Goal: Information Seeking & Learning: Learn about a topic

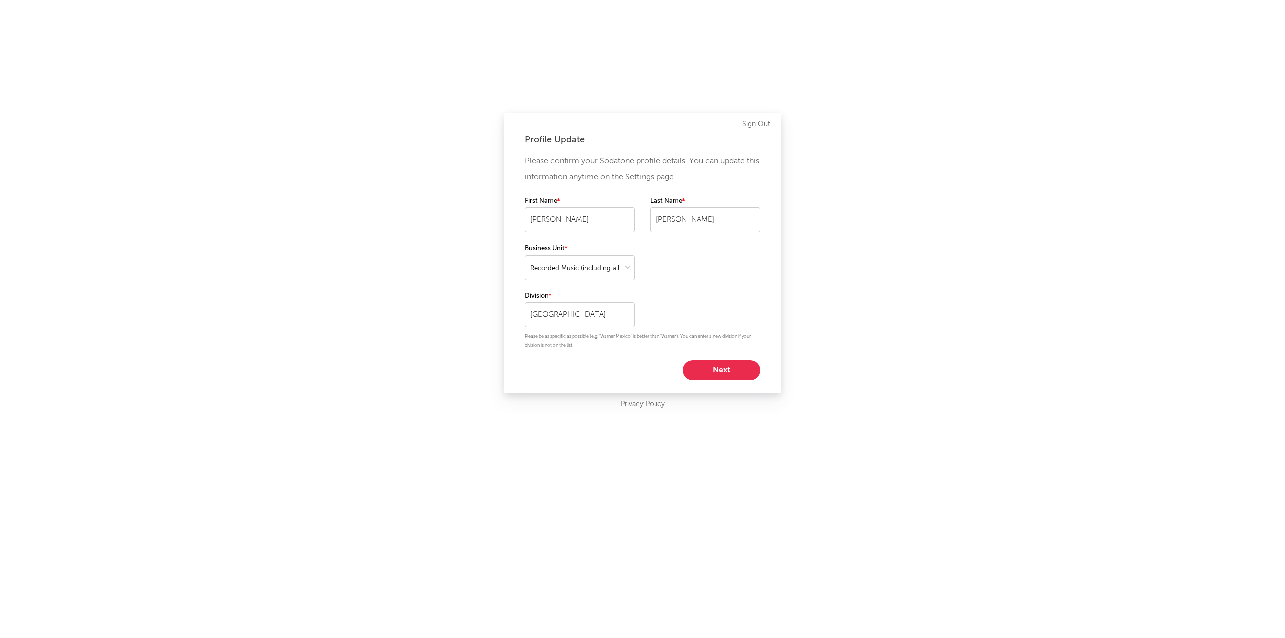
select select "recorded_music"
click at [731, 372] on button "Next" at bounding box center [722, 370] width 78 height 20
select select "marketing"
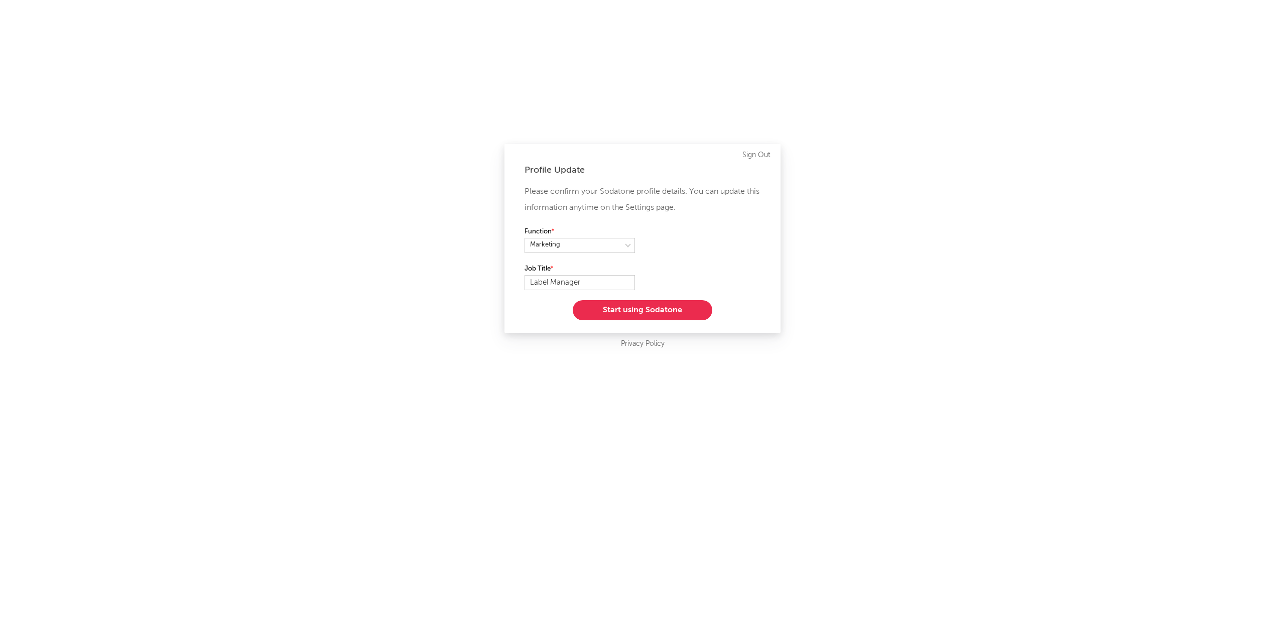
click at [645, 311] on button "Start using Sodatone" at bounding box center [643, 310] width 140 height 20
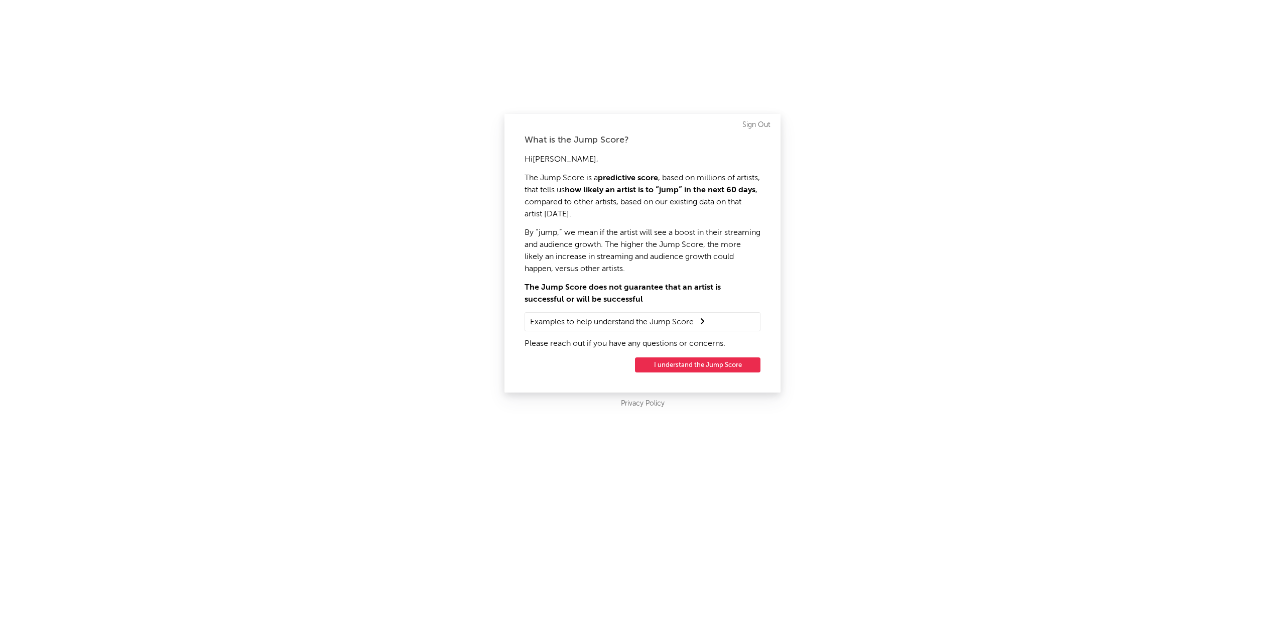
click at [685, 365] on button "I understand the Jump Score" at bounding box center [697, 364] width 125 height 15
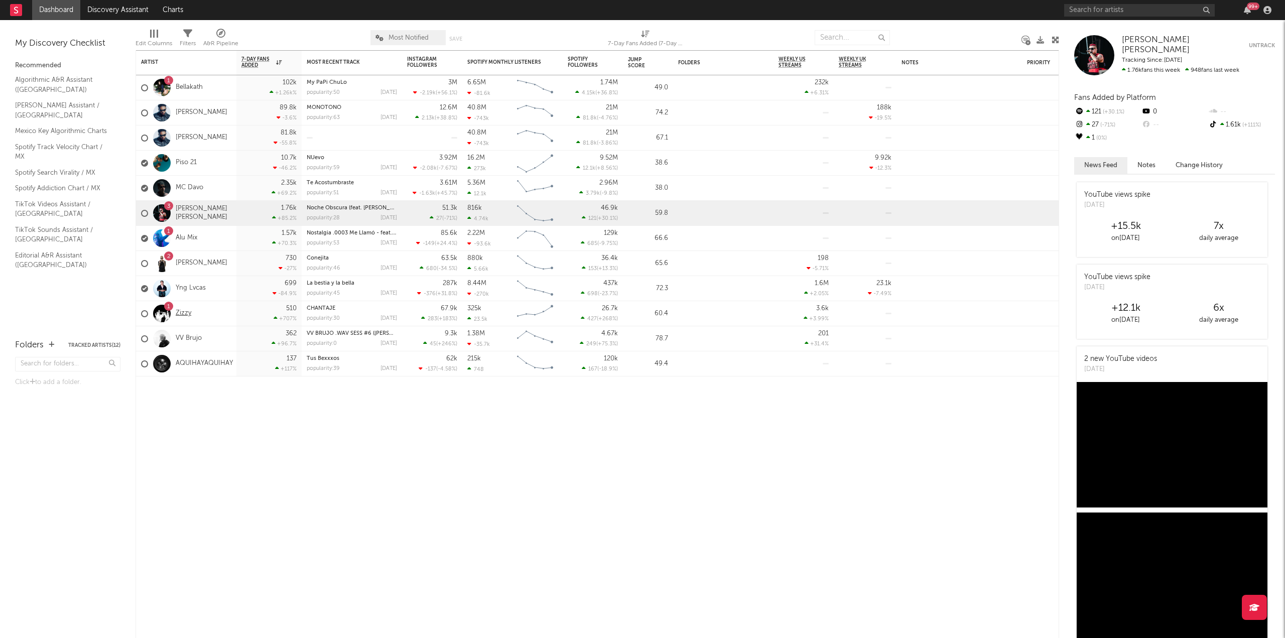
click at [178, 314] on link "Zizzy" at bounding box center [184, 313] width 16 height 9
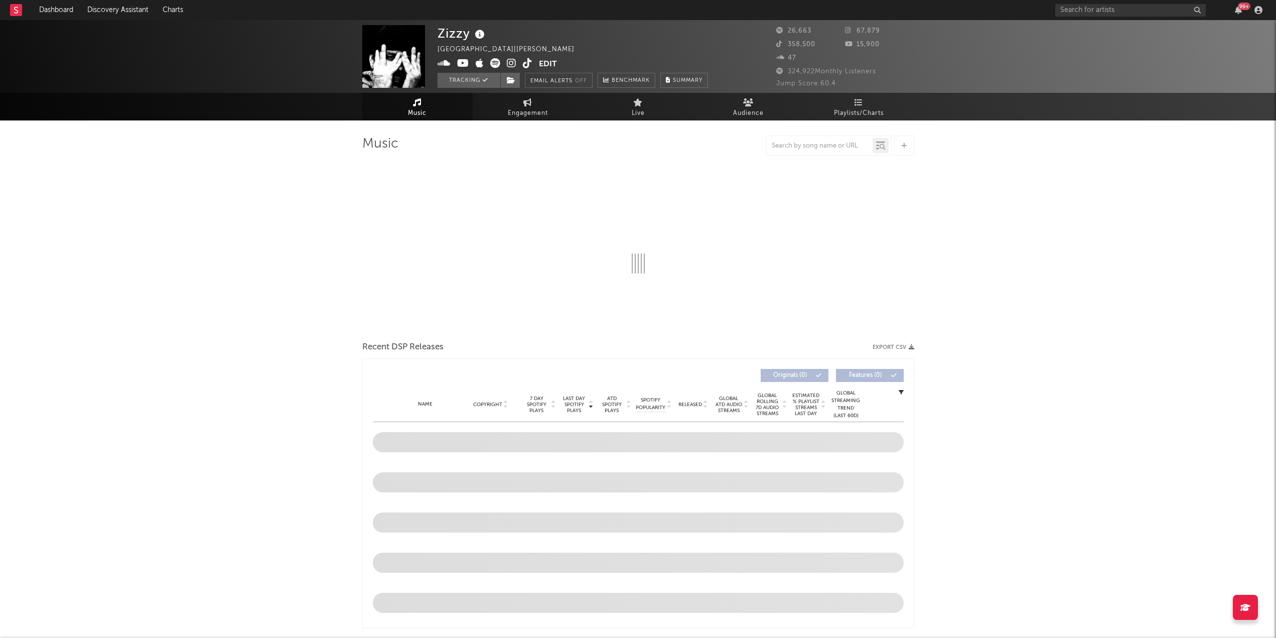
select select "6m"
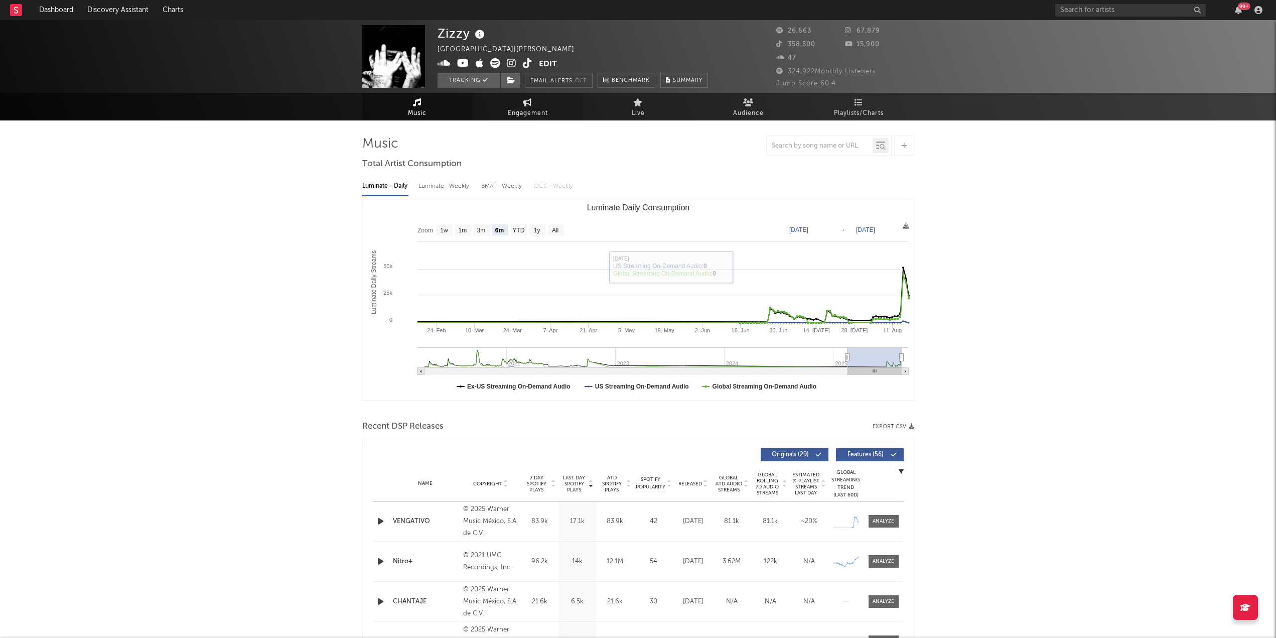
click at [506, 103] on link "Engagement" at bounding box center [528, 107] width 110 height 28
select select "1w"
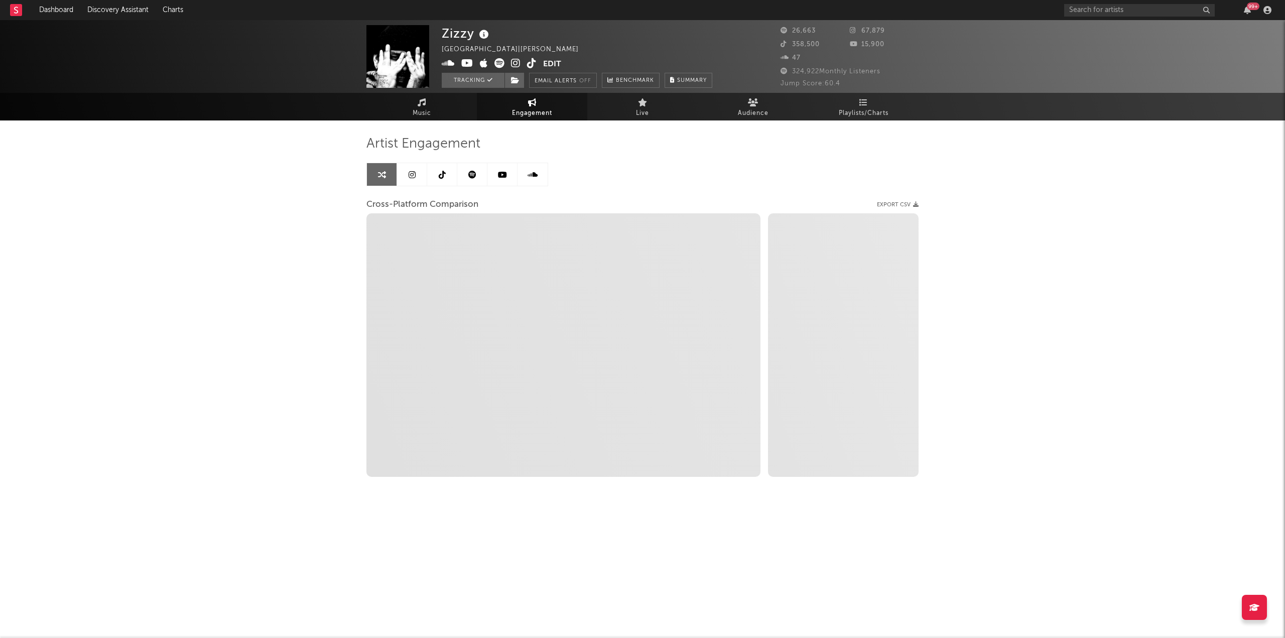
select select "1m"
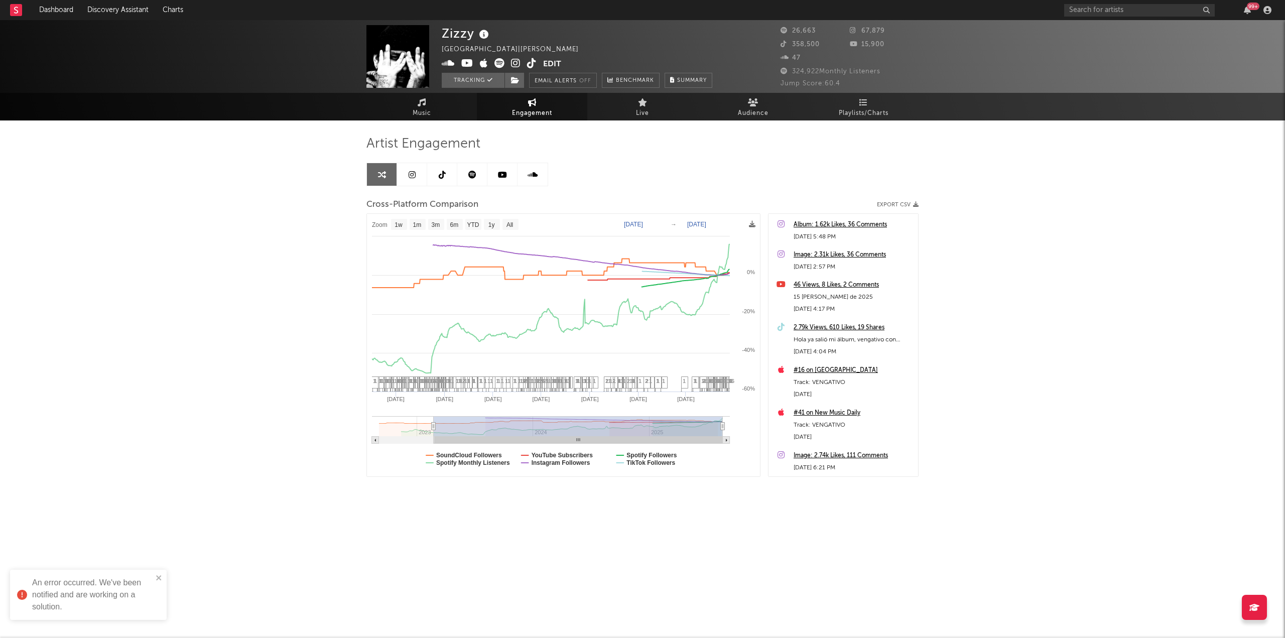
type input "[DATE]"
select select "1w"
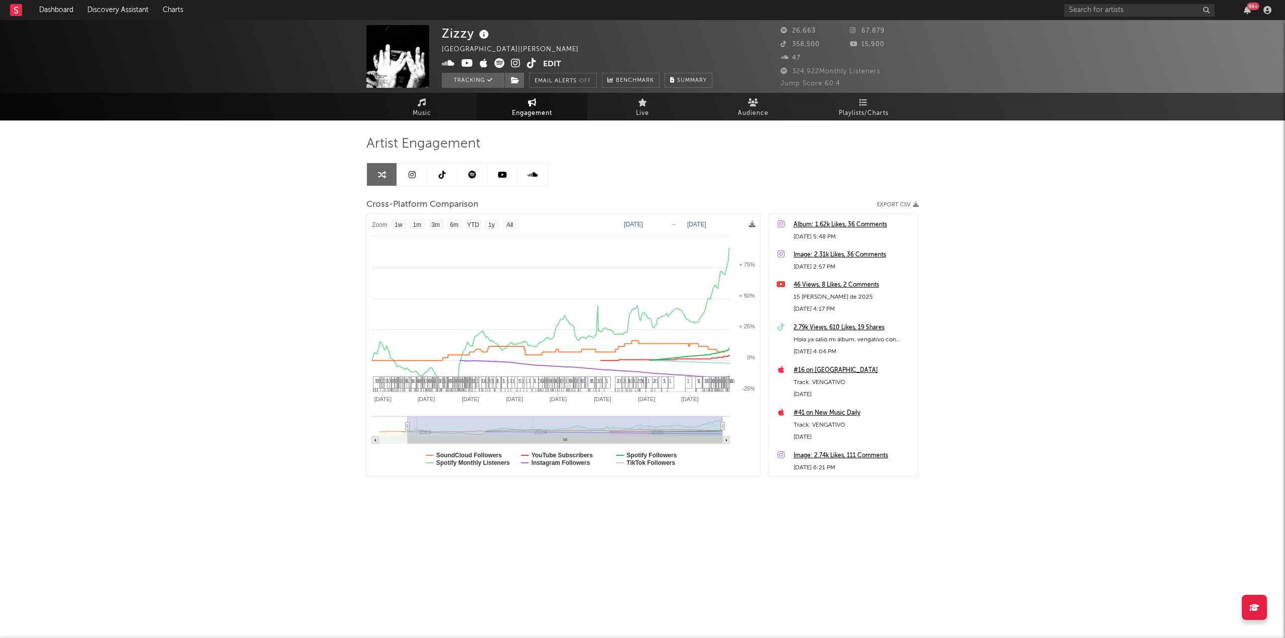
drag, startPoint x: 715, startPoint y: 427, endPoint x: 516, endPoint y: 428, distance: 198.8
click at [408, 426] on g at bounding box center [551, 430] width 358 height 28
type input "[DATE]"
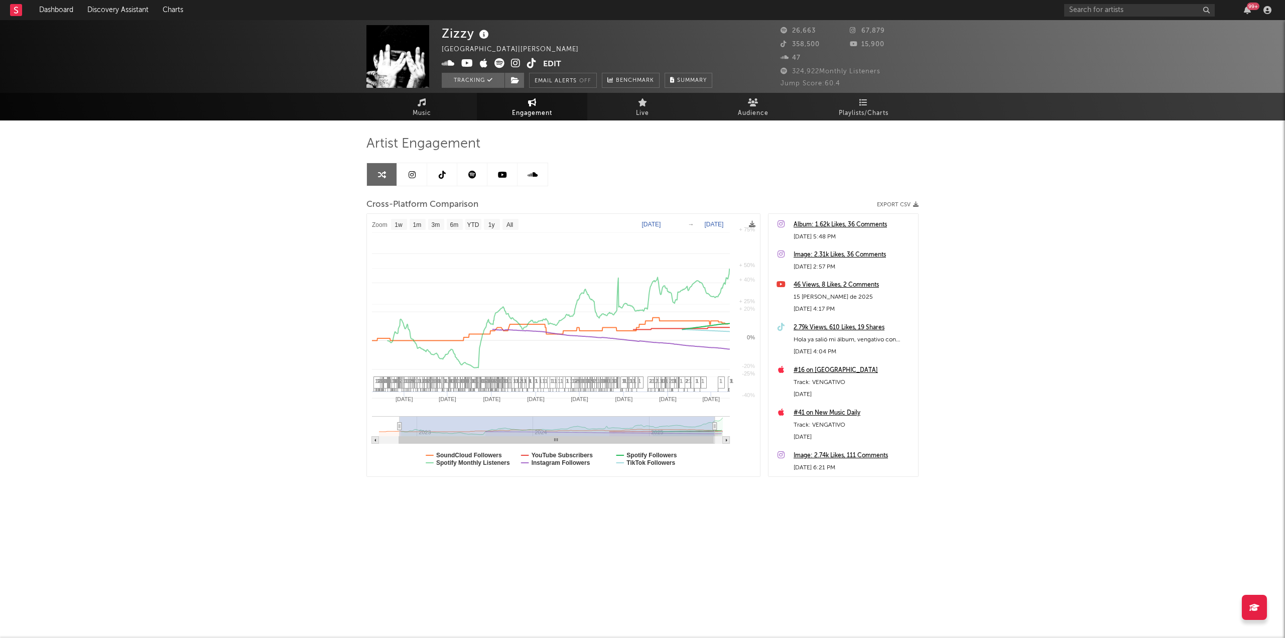
select select "1w"
type input "[DATE]"
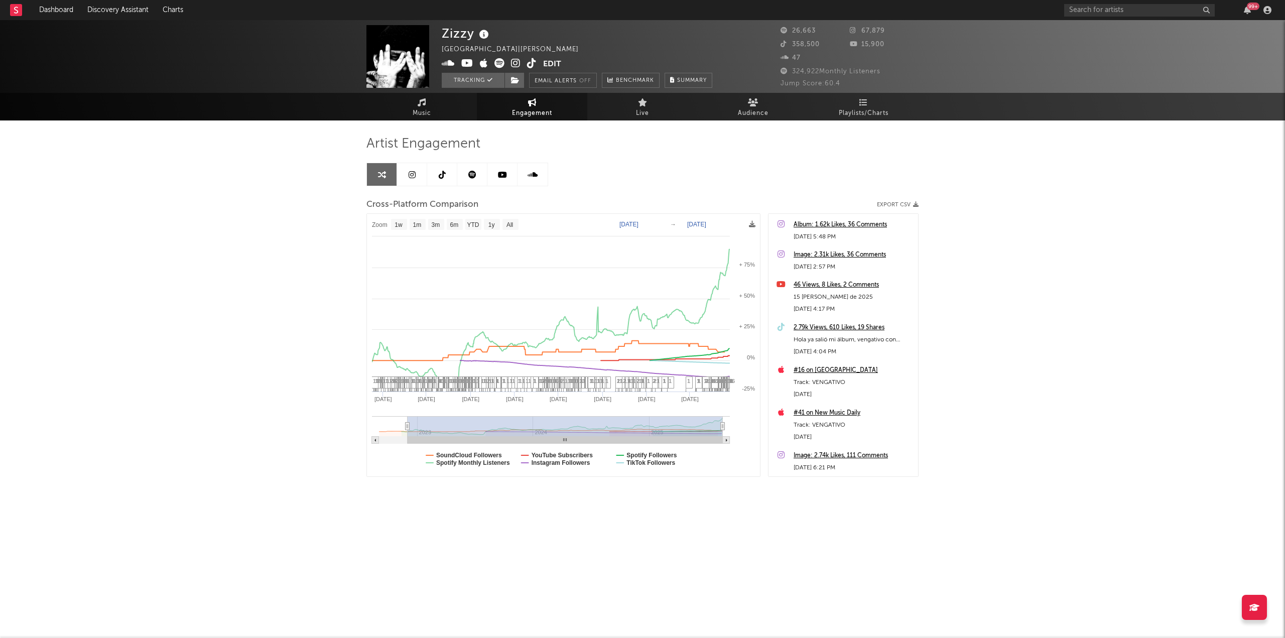
type input "[DATE]"
drag, startPoint x: 542, startPoint y: 428, endPoint x: 622, endPoint y: 431, distance: 80.4
click at [619, 431] on rect at bounding box center [565, 426] width 315 height 20
select select "1w"
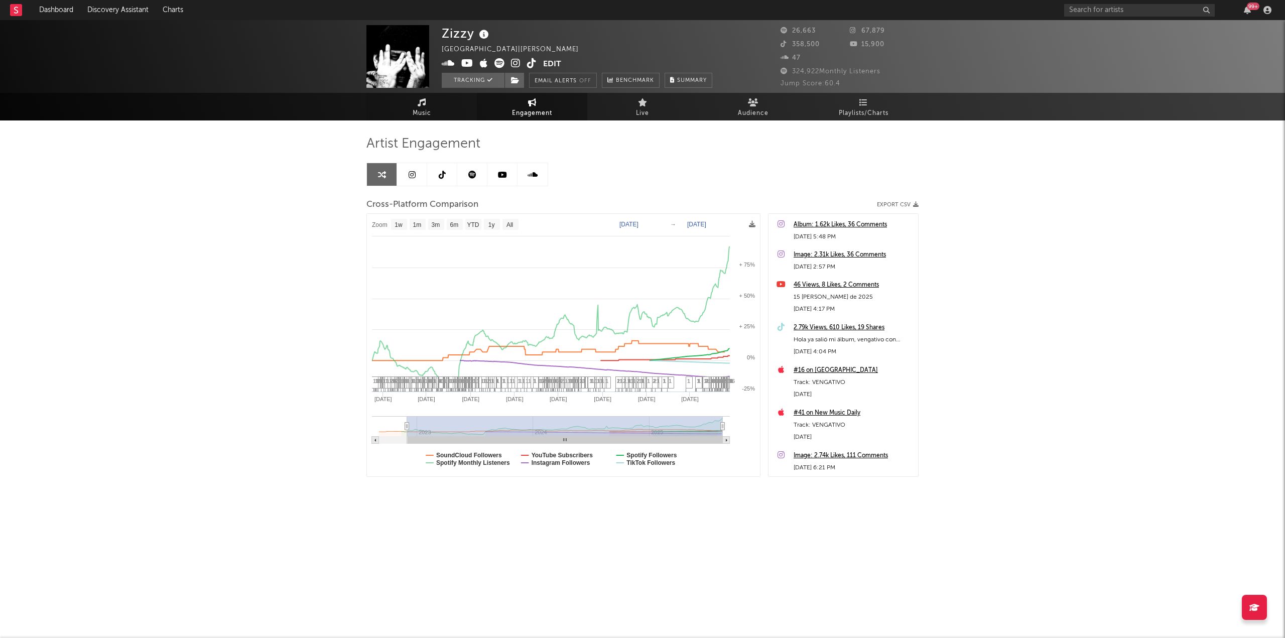
click at [423, 106] on link "Music" at bounding box center [421, 107] width 110 height 28
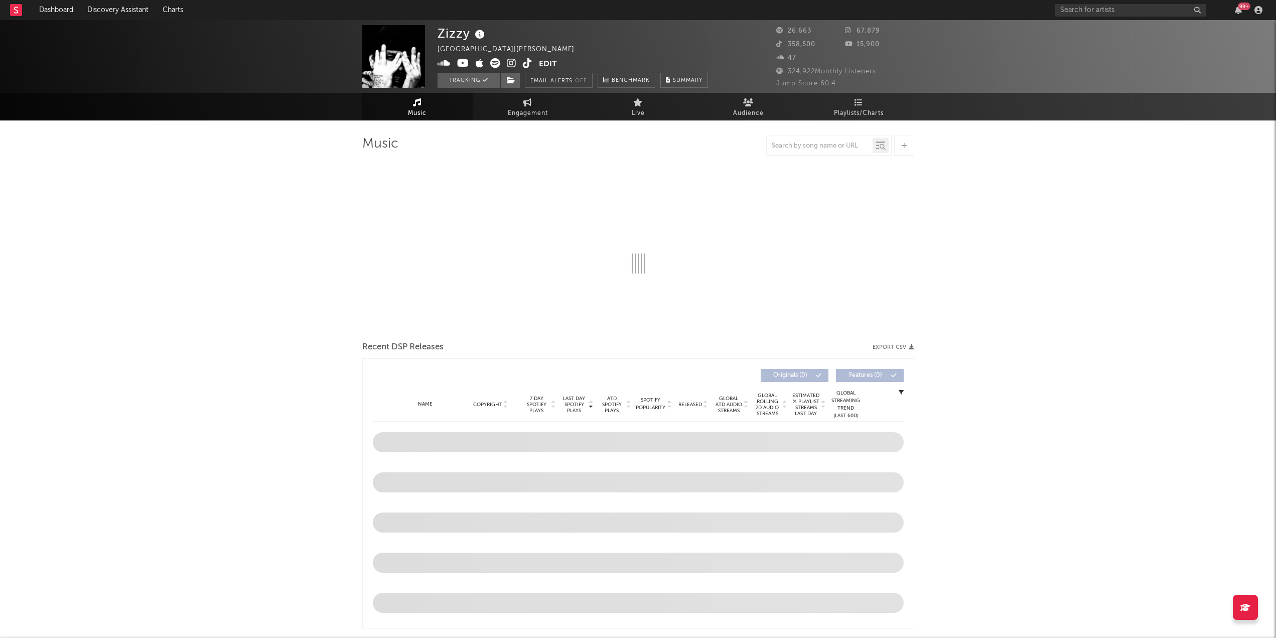
select select "6m"
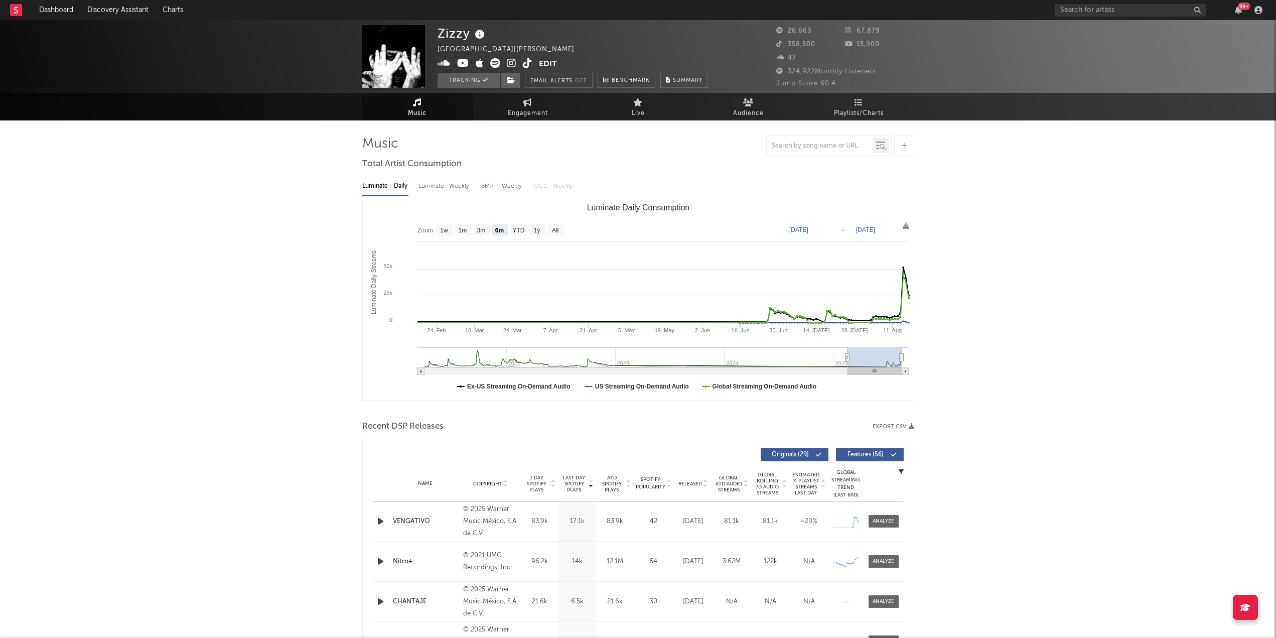
click at [16, 10] on icon at bounding box center [16, 10] width 4 height 7
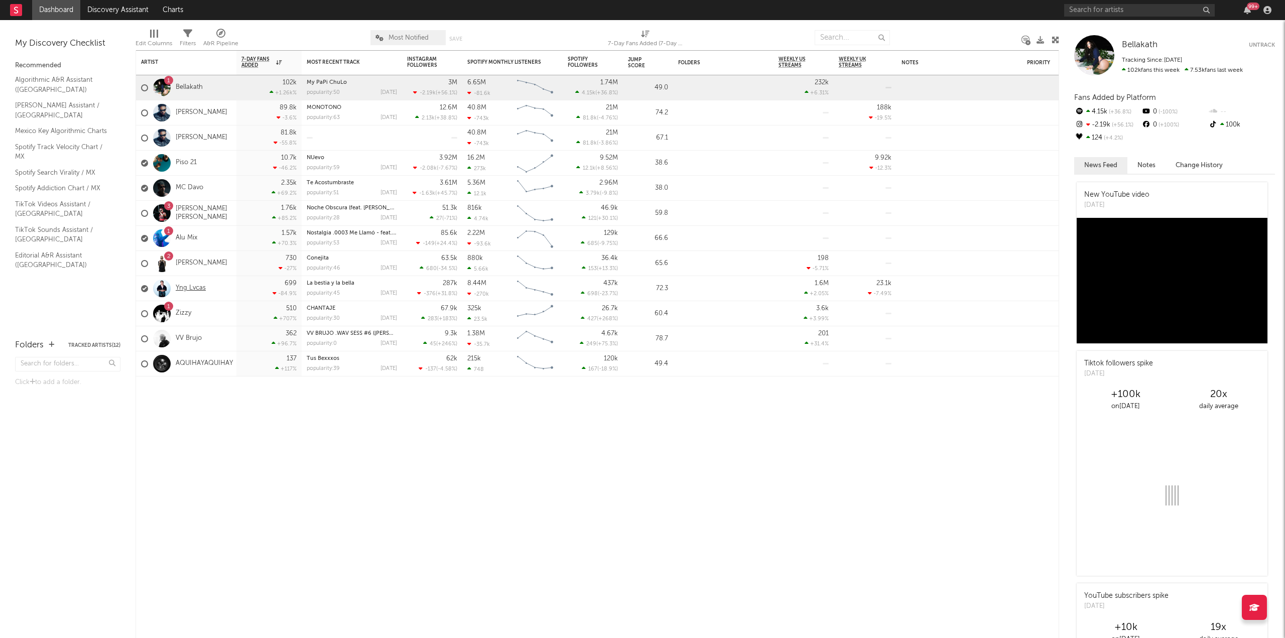
click at [193, 289] on link "Yng Lvcas" at bounding box center [191, 288] width 30 height 9
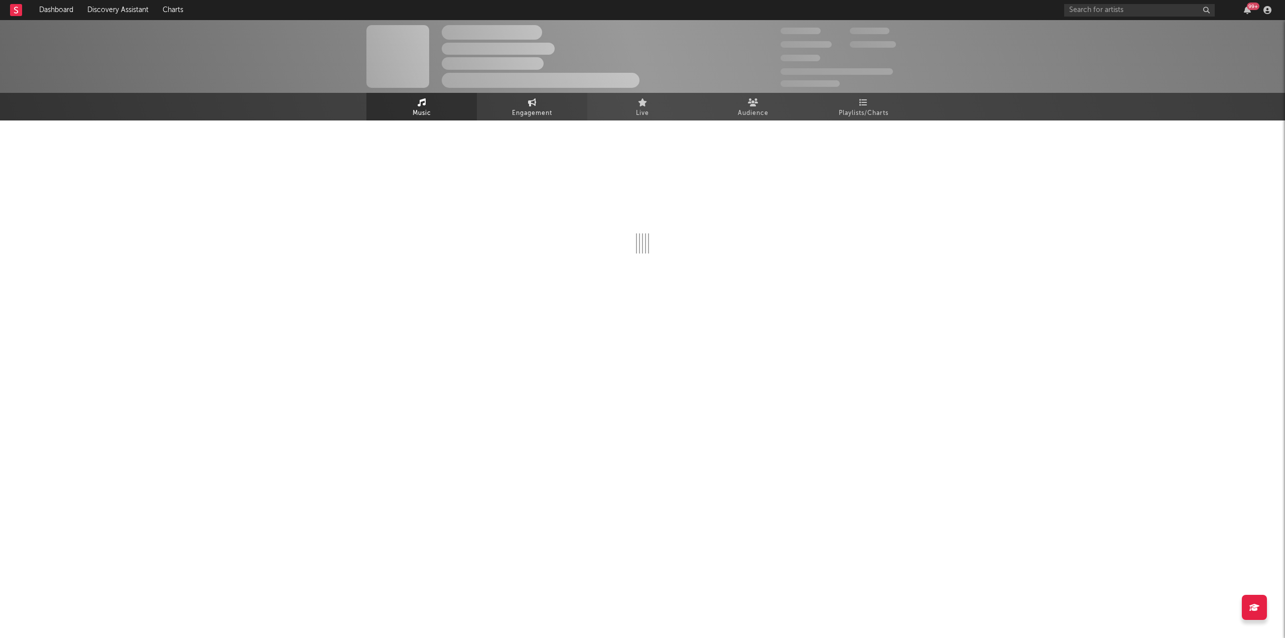
click at [544, 112] on span "Engagement" at bounding box center [532, 113] width 40 height 12
select select "1w"
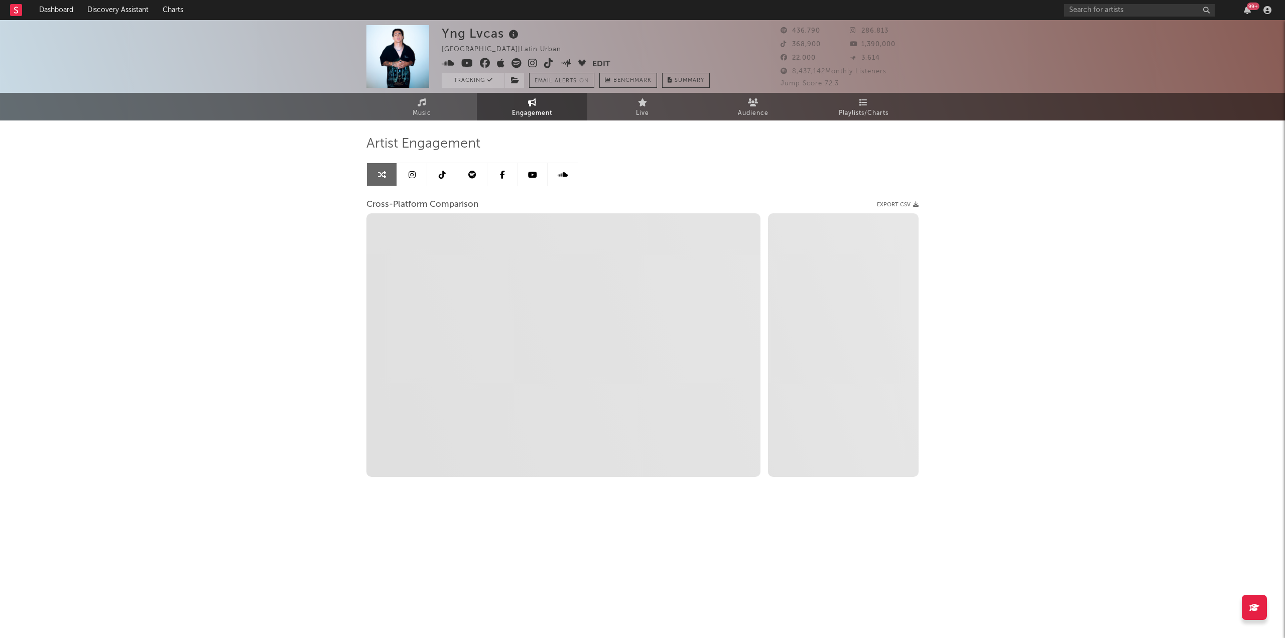
select select "1m"
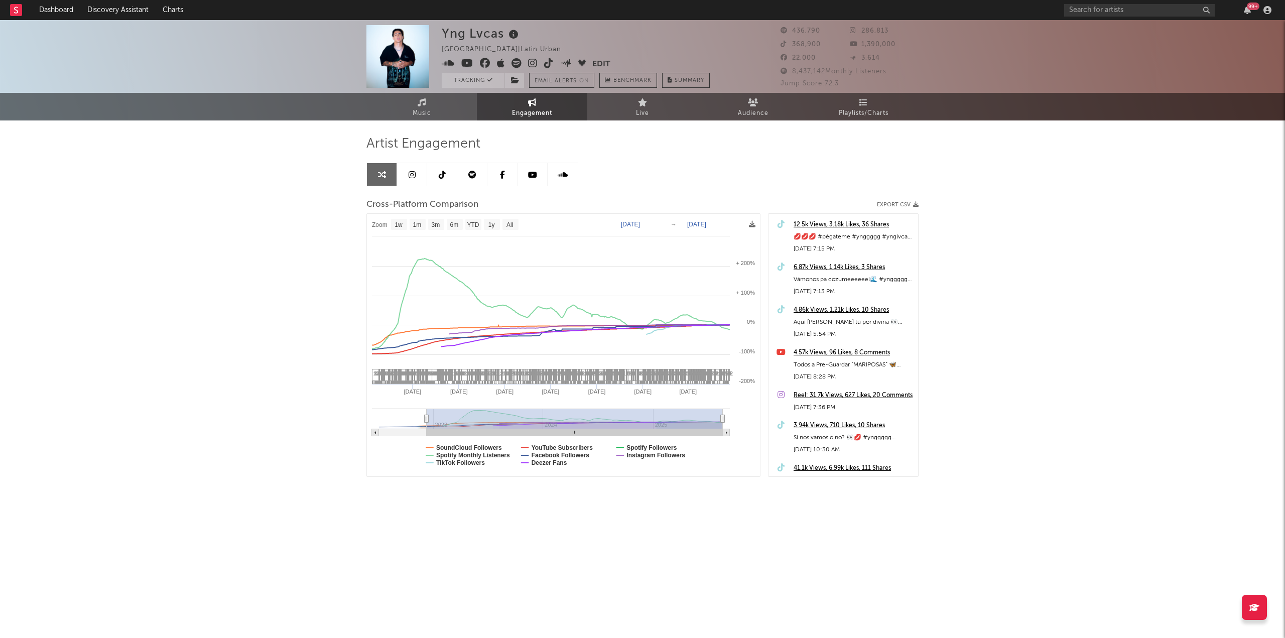
type input "[DATE]"
select select "1w"
